Goal: Share content: Share content

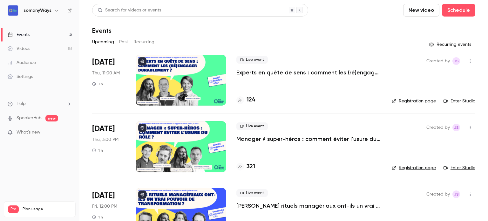
click at [288, 69] on p "Experts en quête de sens : comment les (ré)engager durablement ?" at bounding box center [308, 73] width 145 height 8
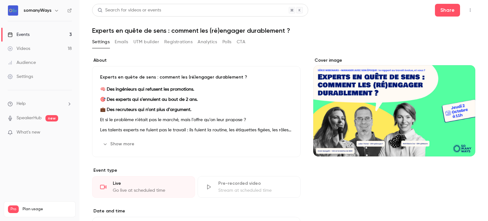
click at [465, 10] on button "button" at bounding box center [470, 10] width 10 height 10
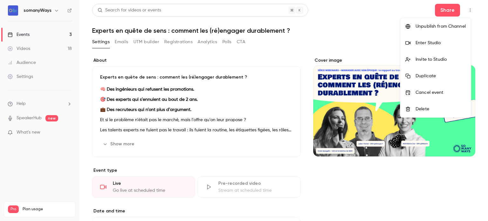
click at [438, 43] on div "Enter Studio" at bounding box center [440, 43] width 50 height 6
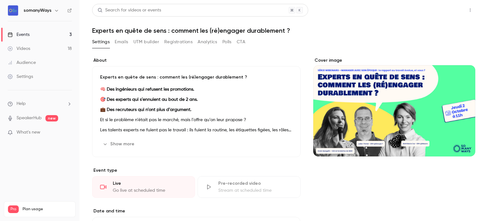
click at [447, 10] on button "Share" at bounding box center [446, 10] width 25 height 13
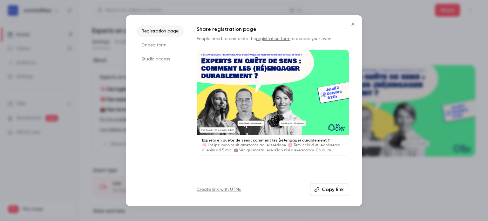
click at [152, 56] on li "Studio access" at bounding box center [160, 58] width 48 height 11
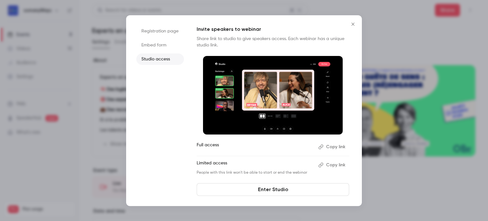
click at [336, 165] on button "Copy link" at bounding box center [331, 165] width 33 height 10
click at [100, 43] on div at bounding box center [244, 110] width 488 height 221
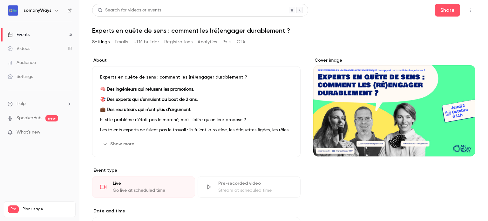
click at [54, 36] on link "Events 3" at bounding box center [39, 35] width 79 height 14
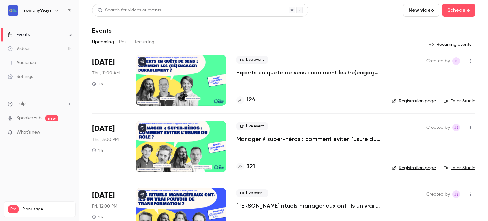
click at [272, 137] on p "Manager ≠ super-héros : comment éviter l’usure du rôle ?" at bounding box center [308, 139] width 145 height 8
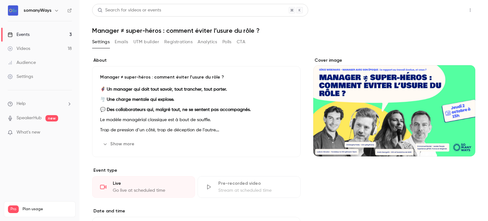
click at [434, 9] on button "Share" at bounding box center [446, 10] width 25 height 13
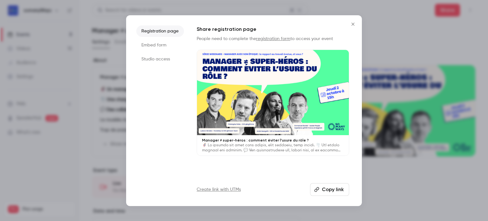
click at [168, 62] on li "Studio access" at bounding box center [160, 58] width 48 height 11
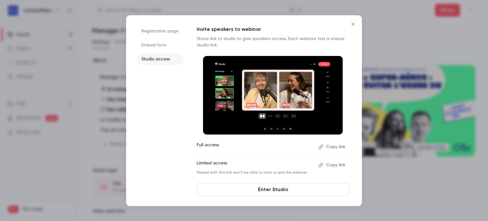
click at [332, 165] on button "Copy link" at bounding box center [331, 165] width 33 height 10
click at [353, 20] on button "Close" at bounding box center [352, 24] width 13 height 13
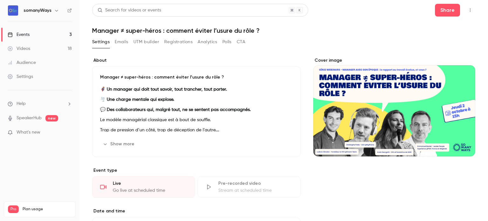
click at [63, 35] on link "Events 3" at bounding box center [39, 35] width 79 height 14
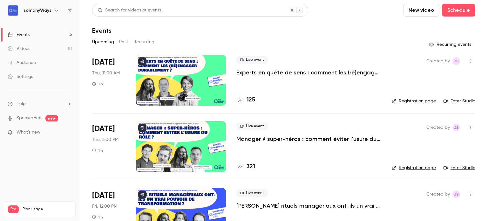
click at [346, 140] on p "Manager ≠ super-héros : comment éviter l’usure du rôle ?" at bounding box center [308, 139] width 145 height 8
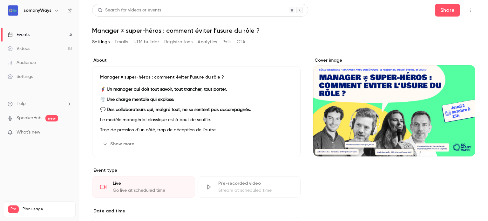
click at [465, 13] on button "button" at bounding box center [470, 10] width 10 height 10
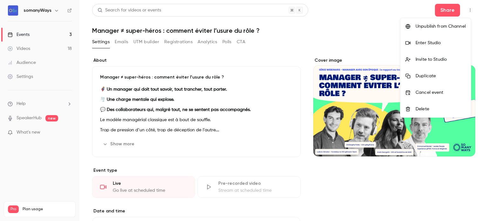
click at [451, 44] on div "Enter Studio" at bounding box center [440, 43] width 50 height 6
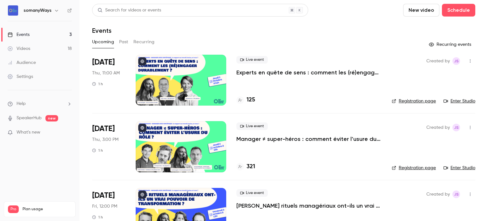
click at [302, 71] on p "Experts en quête de sens : comment les (ré)engager durablement ?" at bounding box center [308, 73] width 145 height 8
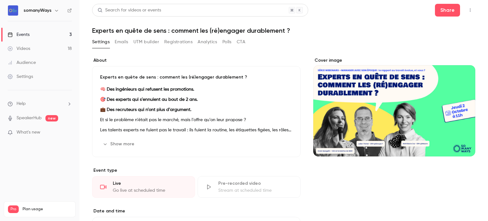
click at [467, 10] on icon "button" at bounding box center [469, 10] width 5 height 4
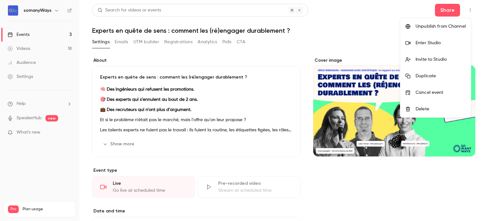
click at [446, 40] on div "Enter Studio" at bounding box center [440, 43] width 50 height 6
